Goal: Find specific page/section: Find specific page/section

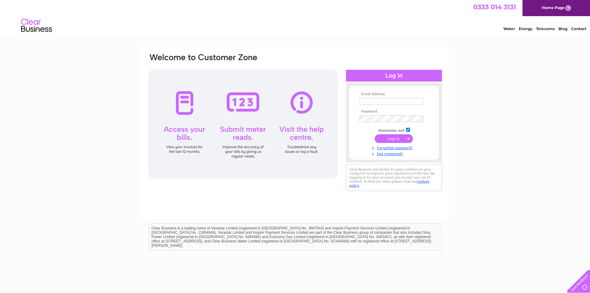
type input "centralsaabspecialist@gmail.com"
click at [391, 138] on input "submit" at bounding box center [394, 138] width 38 height 9
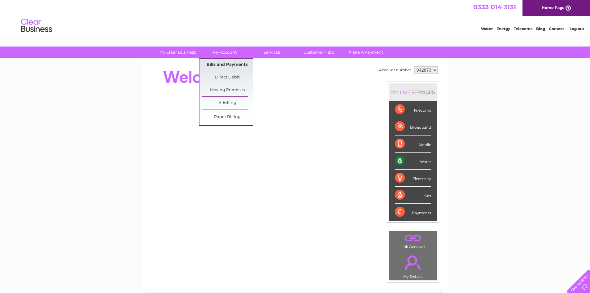
click at [217, 61] on link "Bills and Payments" at bounding box center [227, 65] width 51 height 12
click at [219, 65] on link "Bills and Payments" at bounding box center [227, 65] width 51 height 12
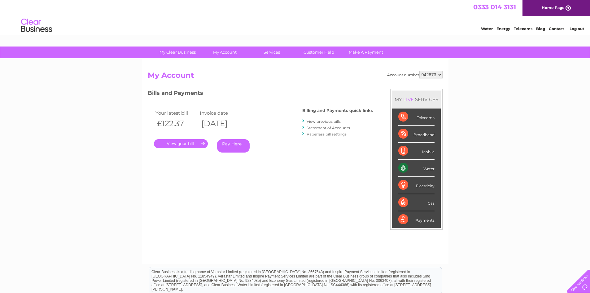
click at [190, 145] on link "." at bounding box center [181, 143] width 54 height 9
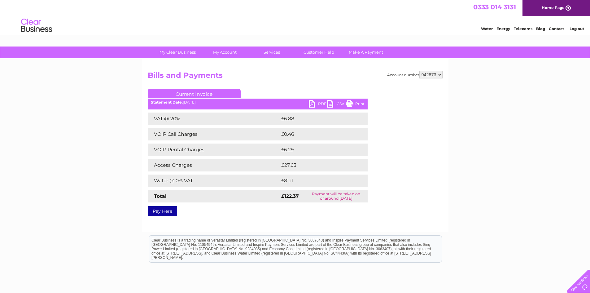
drag, startPoint x: 348, startPoint y: 103, endPoint x: 458, endPoint y: 22, distance: 137.4
click at [348, 103] on link "Print" at bounding box center [355, 104] width 19 height 9
